Goal: Information Seeking & Learning: Learn about a topic

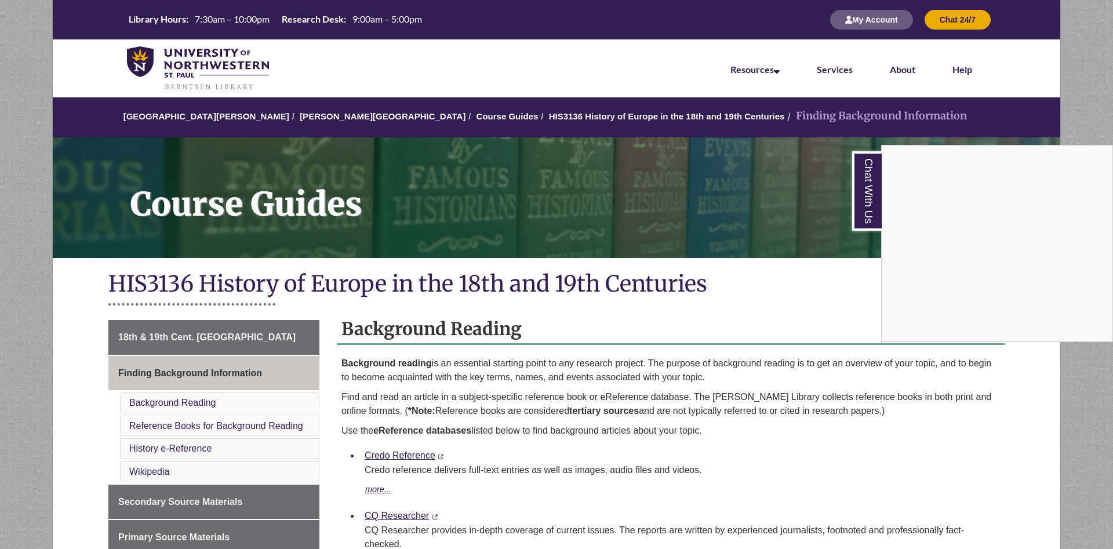
scroll to position [177, 0]
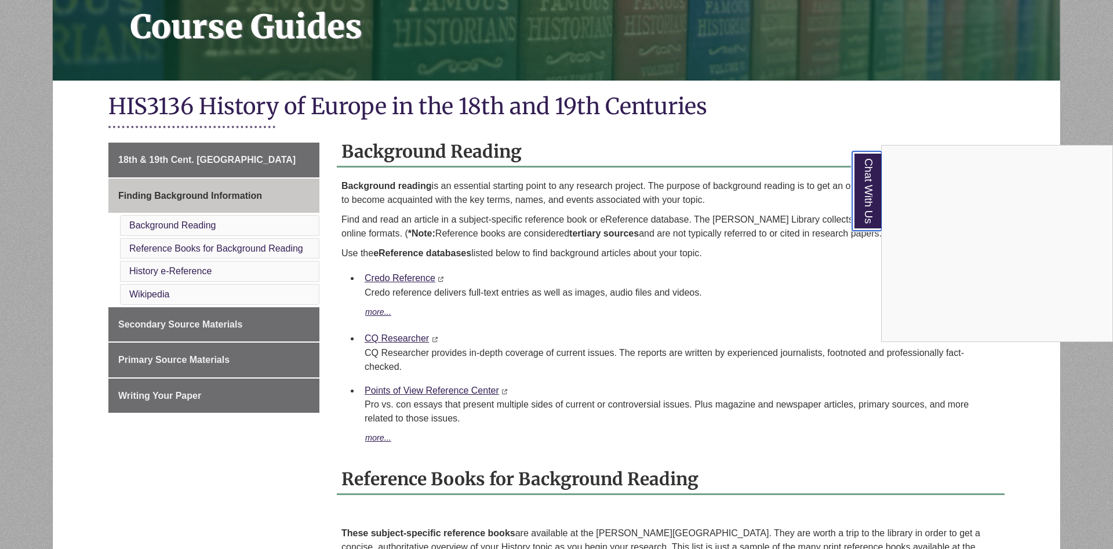
click at [869, 168] on link "Chat With Us" at bounding box center [867, 190] width 30 height 79
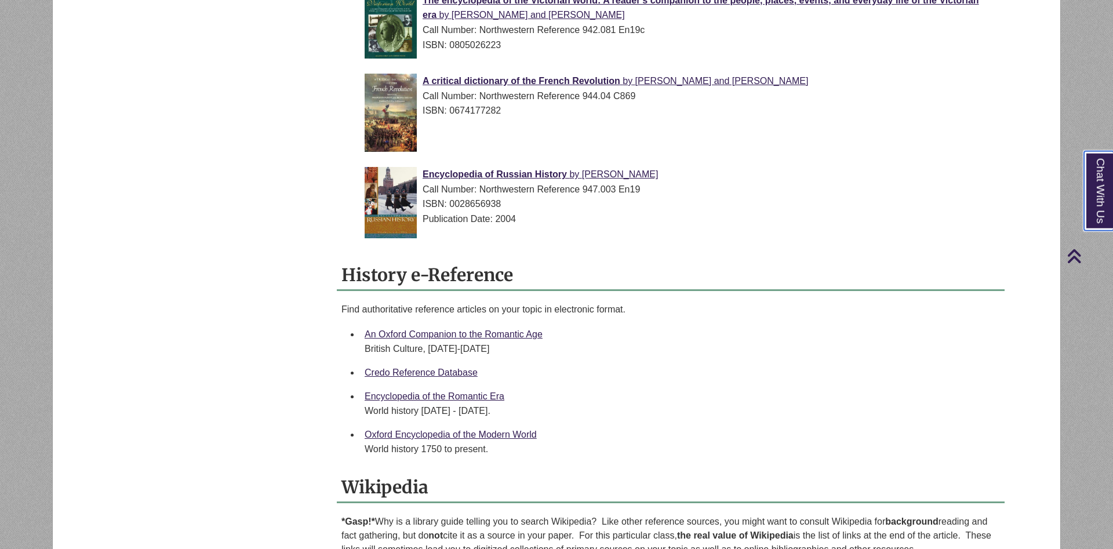
scroll to position [1065, 0]
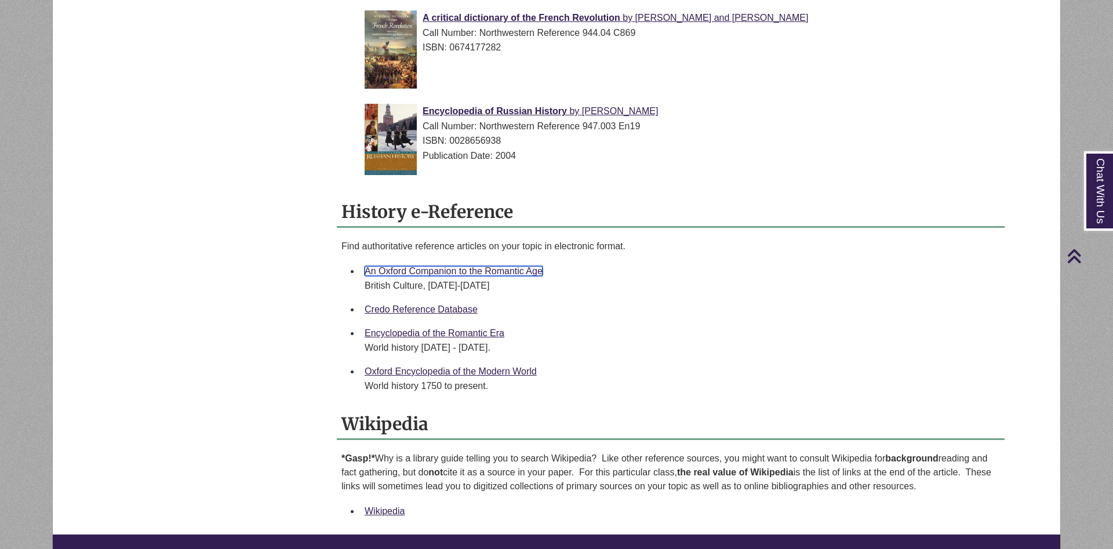
click at [488, 266] on link "An Oxford Companion to the Romantic Age" at bounding box center [454, 271] width 178 height 10
click at [466, 304] on link "Credo Reference Database" at bounding box center [421, 309] width 113 height 10
click at [483, 328] on link "Encyclopedia of the Romantic Era" at bounding box center [435, 333] width 140 height 10
click at [481, 366] on link "Oxford Encyclopedia of the Modern World" at bounding box center [451, 371] width 172 height 10
click at [821, 321] on li "Encyclopedia of the Romantic Era World history 1760 - 1850." at bounding box center [680, 340] width 640 height 38
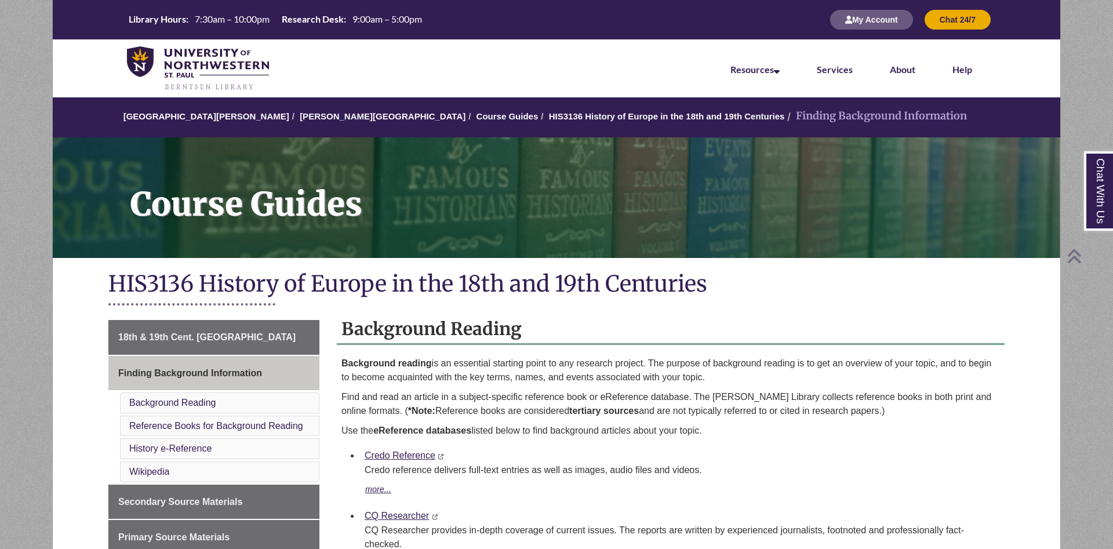
scroll to position [237, 0]
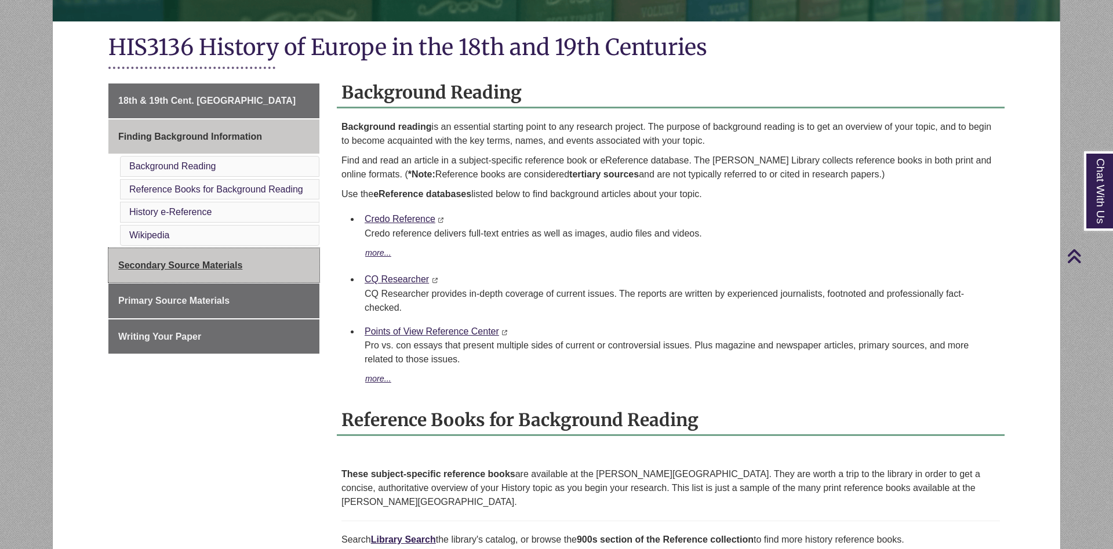
click at [221, 260] on span "Secondary Source Materials" at bounding box center [180, 265] width 124 height 10
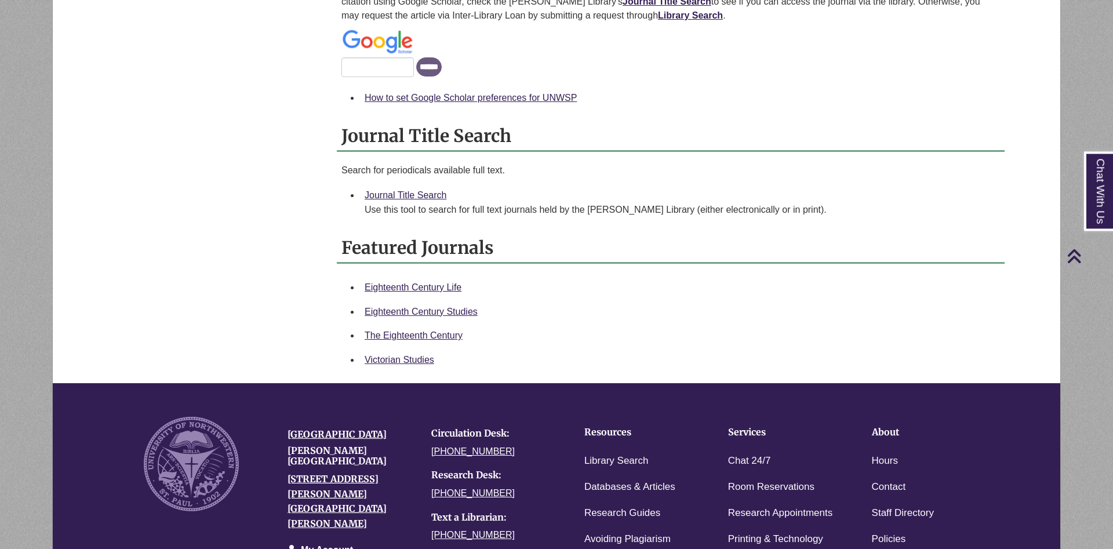
scroll to position [710, 0]
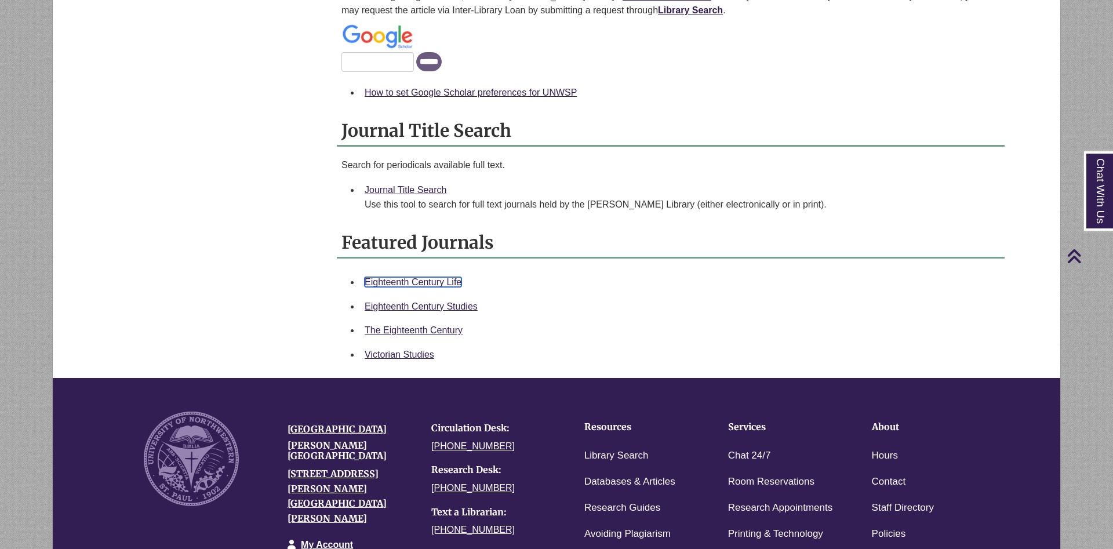
click at [441, 287] on link "Eighteenth Century Life" at bounding box center [413, 282] width 97 height 10
click at [438, 311] on link "Eighteenth Century Studies" at bounding box center [421, 307] width 113 height 10
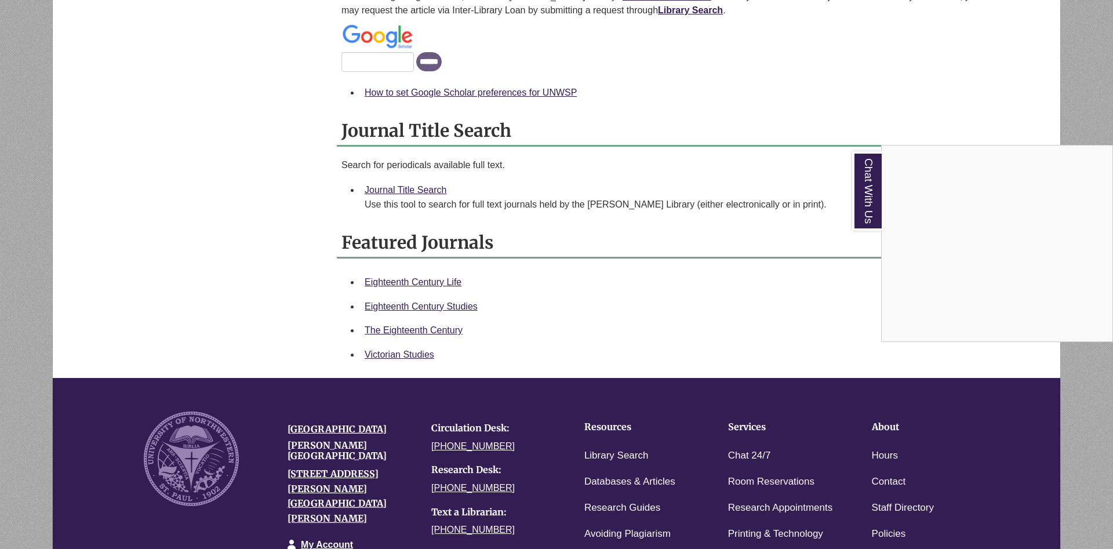
click at [460, 347] on div "Chat With Us" at bounding box center [556, 274] width 1113 height 549
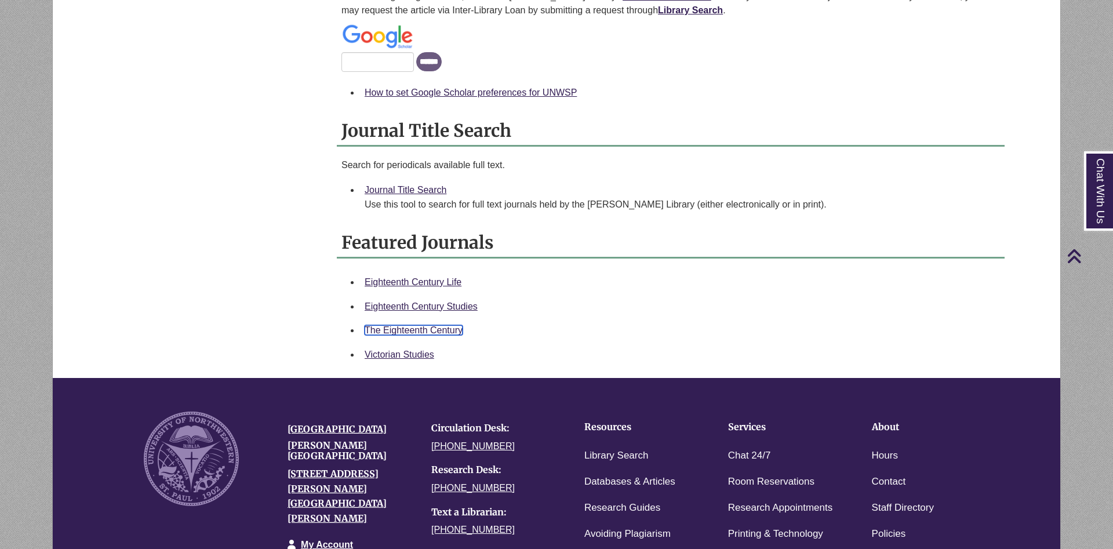
click at [460, 335] on link "The Eighteenth Century" at bounding box center [414, 330] width 98 height 10
click at [413, 360] on link "Victorian Studies" at bounding box center [400, 355] width 70 height 10
